Goal: Information Seeking & Learning: Learn about a topic

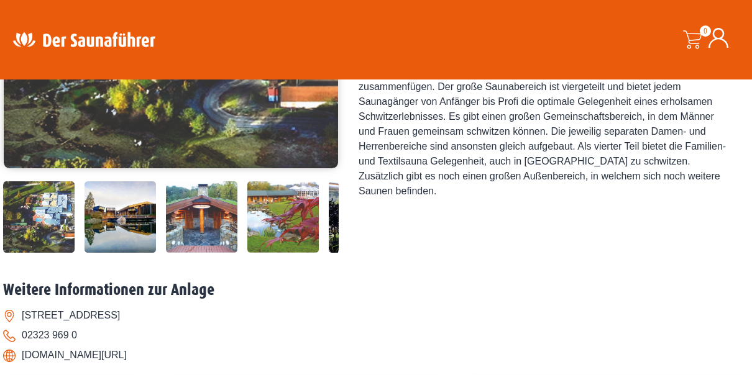
scroll to position [311, 0]
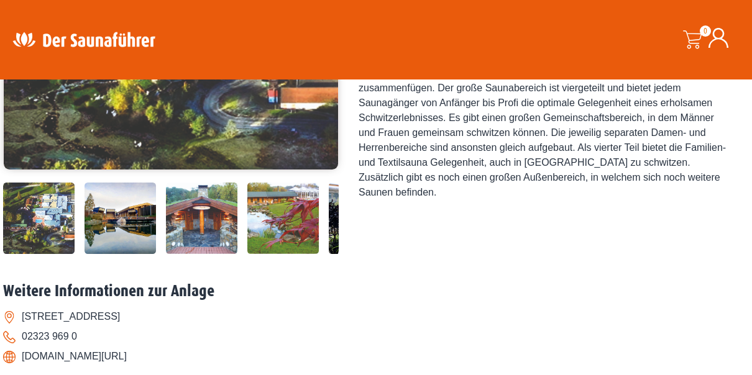
click at [126, 207] on img at bounding box center [119, 218] width 71 height 71
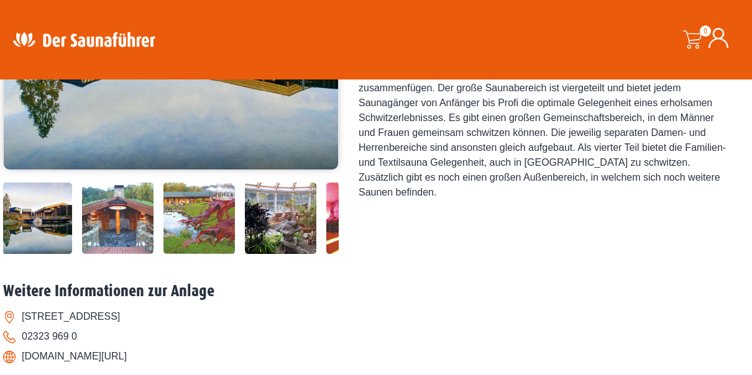
click at [192, 236] on img at bounding box center [198, 218] width 71 height 71
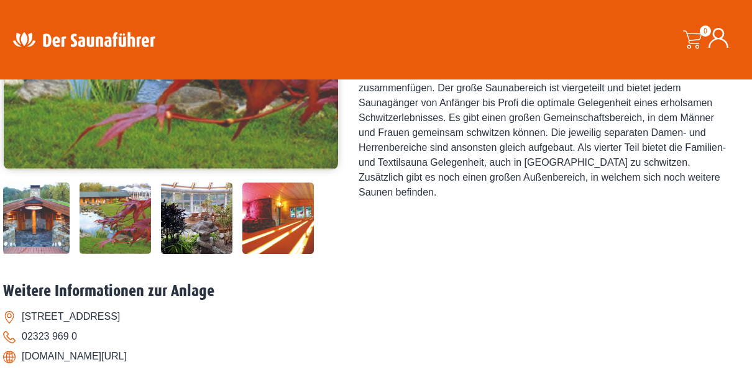
click at [288, 234] on img at bounding box center [277, 218] width 71 height 71
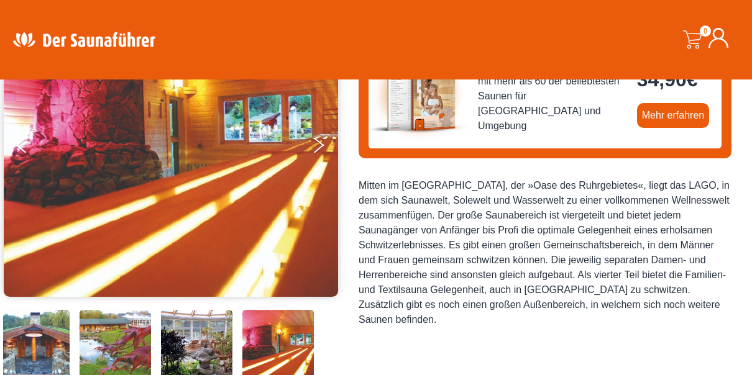
scroll to position [186, 0]
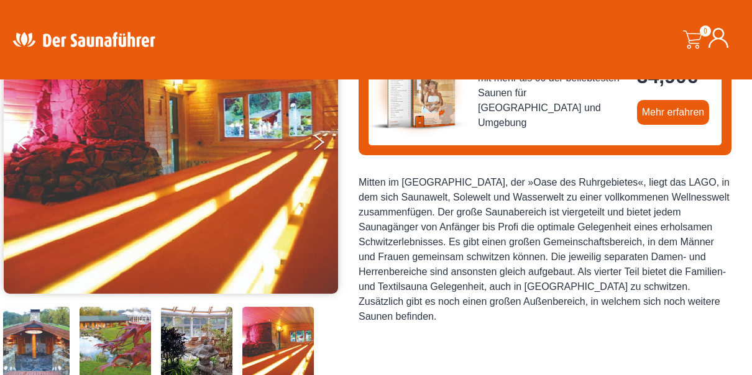
click at [30, 327] on img at bounding box center [33, 342] width 71 height 71
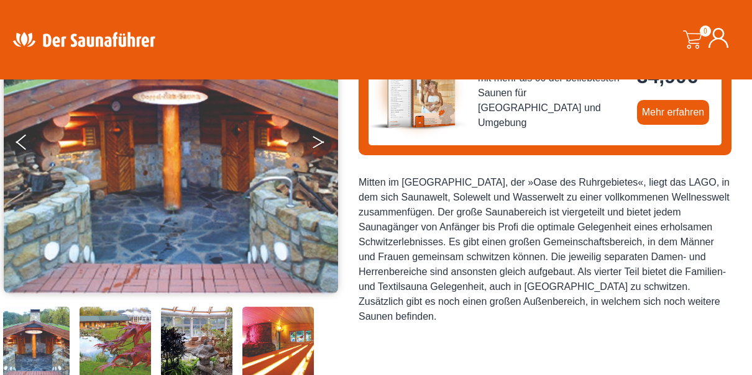
click at [317, 145] on icon "Next" at bounding box center [317, 144] width 11 height 7
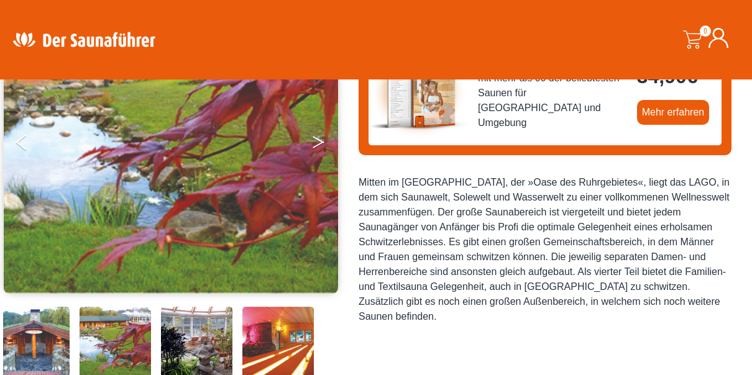
click at [317, 145] on icon "Next" at bounding box center [317, 144] width 11 height 7
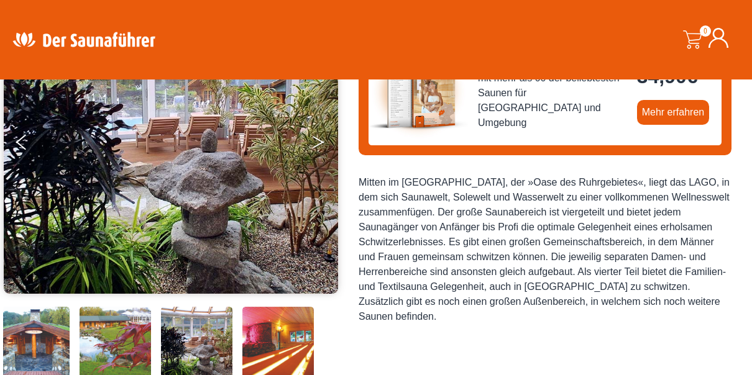
click at [317, 145] on icon "Next" at bounding box center [317, 144] width 11 height 7
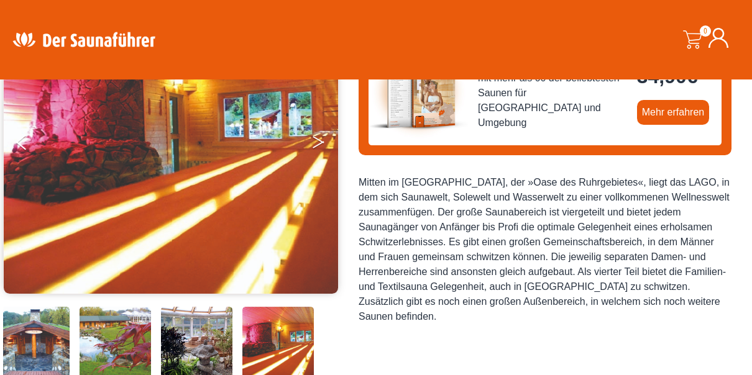
click at [317, 145] on icon "Next" at bounding box center [317, 144] width 11 height 7
click at [317, 144] on icon "Next" at bounding box center [317, 144] width 11 height 7
click at [19, 146] on button "Previous" at bounding box center [31, 144] width 31 height 31
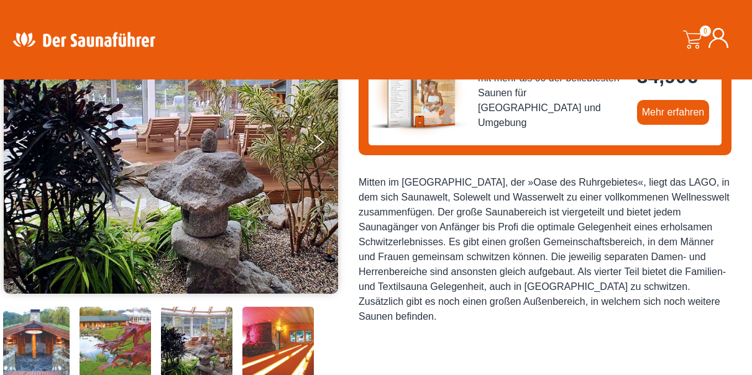
click at [24, 144] on button "Previous" at bounding box center [31, 144] width 31 height 31
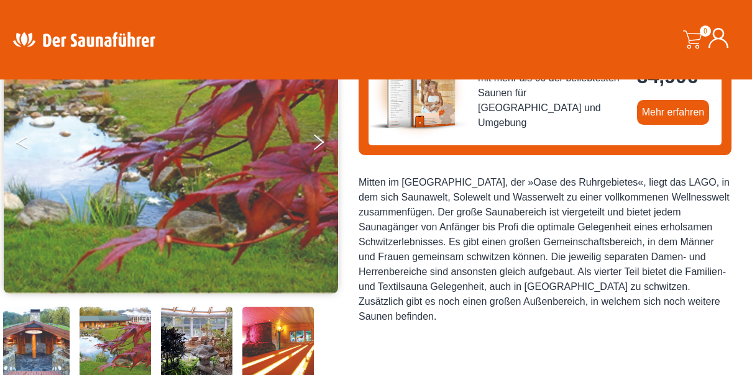
click at [24, 144] on button "Previous" at bounding box center [31, 144] width 31 height 31
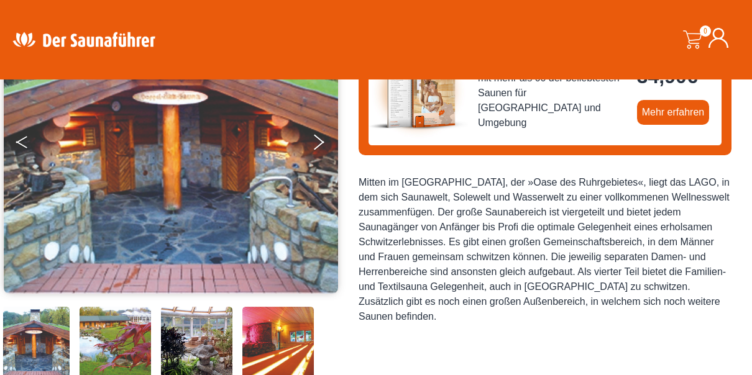
click at [24, 144] on button "Previous" at bounding box center [31, 144] width 31 height 31
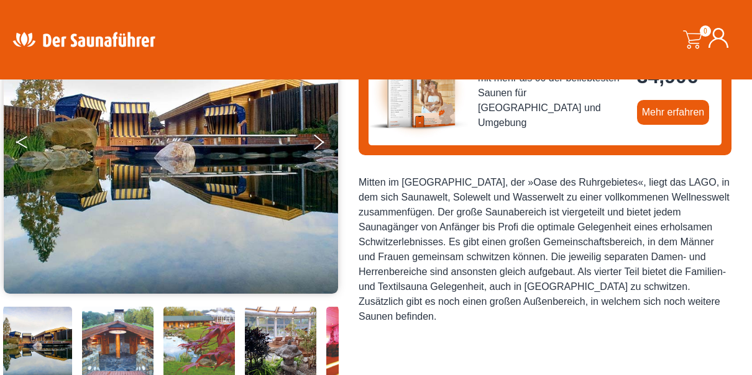
click at [24, 144] on button "Previous" at bounding box center [31, 144] width 31 height 31
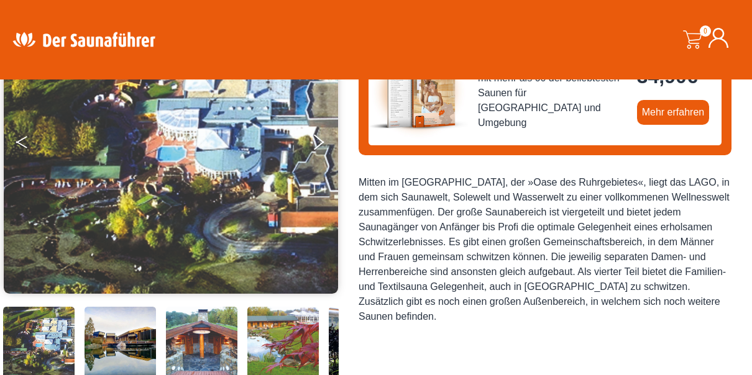
click at [24, 144] on button "Previous" at bounding box center [31, 144] width 31 height 31
click at [317, 143] on button "Next" at bounding box center [326, 144] width 31 height 31
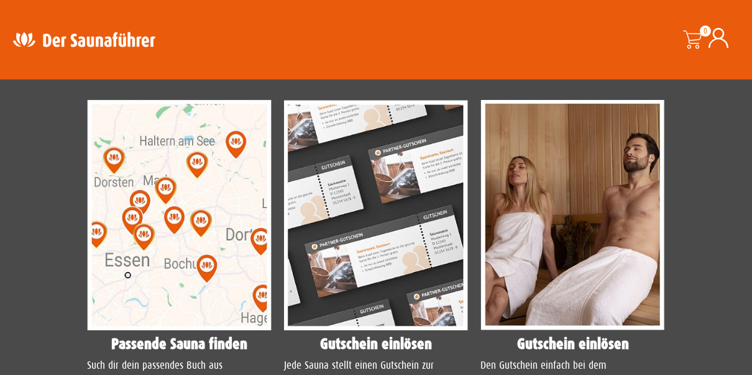
scroll to position [994, 0]
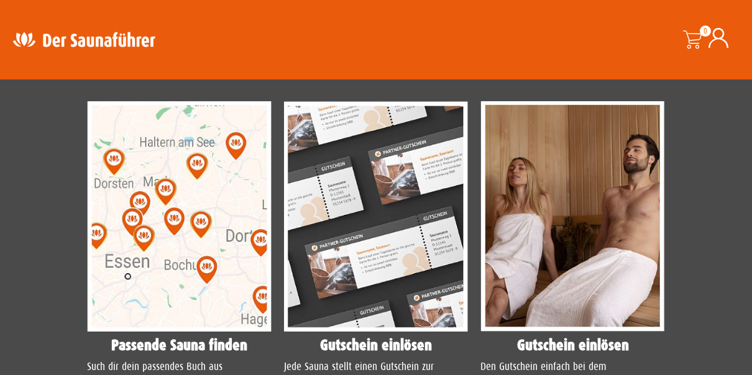
click at [206, 265] on img at bounding box center [179, 216] width 185 height 230
click at [141, 235] on img at bounding box center [179, 216] width 185 height 230
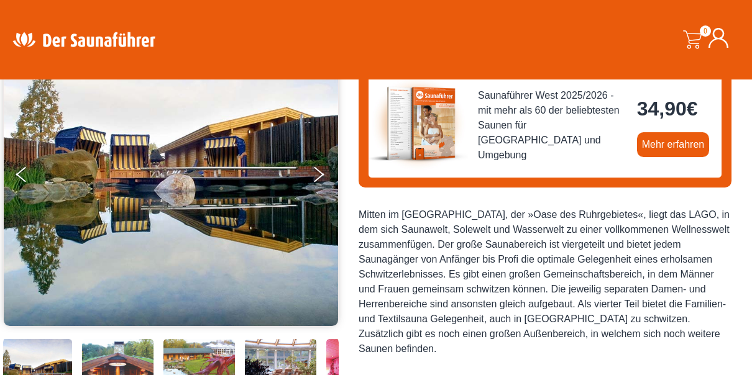
scroll to position [151, 0]
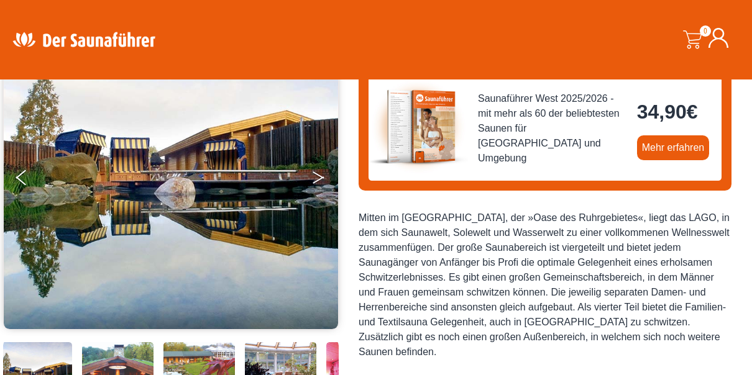
click at [319, 178] on icon "Next" at bounding box center [317, 179] width 11 height 7
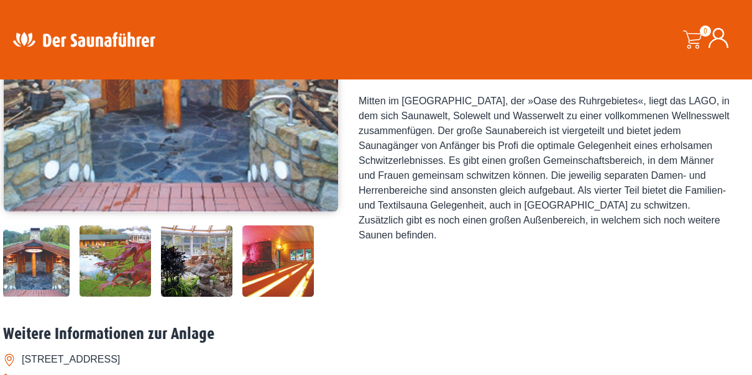
scroll to position [275, 0]
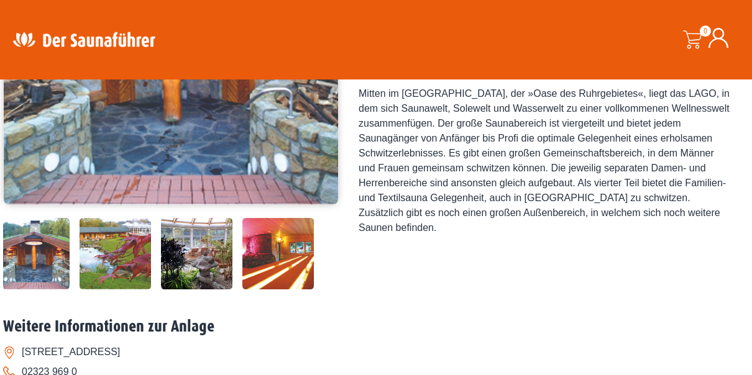
click at [103, 263] on img at bounding box center [115, 253] width 71 height 71
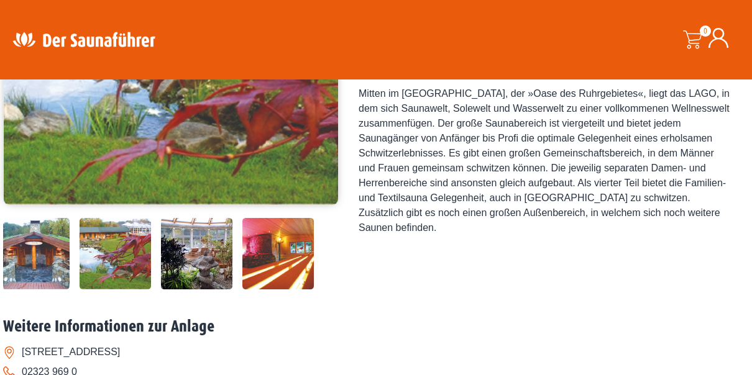
click at [188, 253] on img at bounding box center [196, 253] width 71 height 71
click at [212, 258] on img at bounding box center [196, 253] width 71 height 71
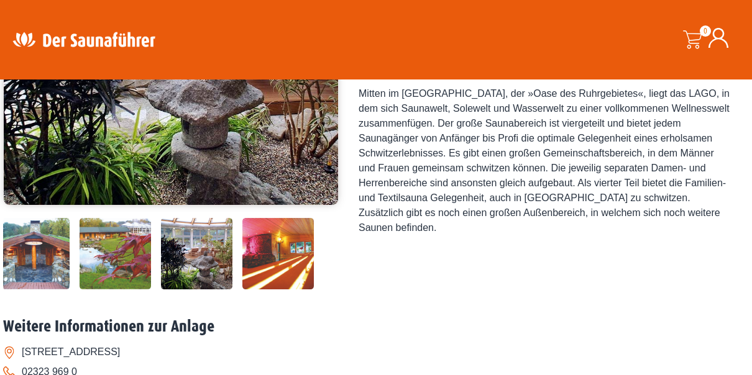
click at [275, 253] on img at bounding box center [277, 253] width 71 height 71
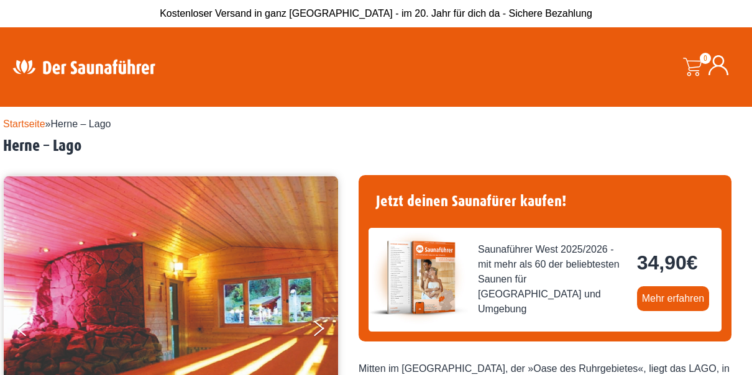
scroll to position [0, 0]
